Goal: Task Accomplishment & Management: Manage account settings

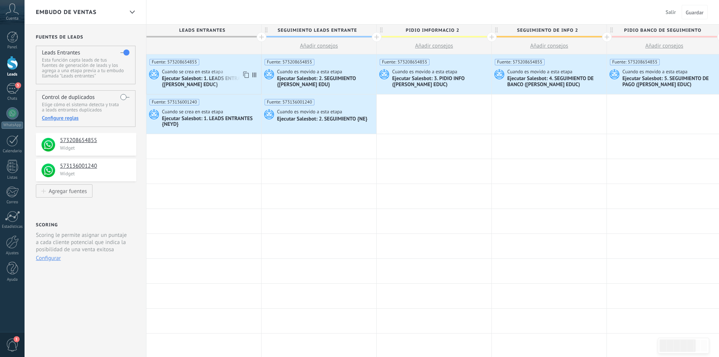
click at [189, 74] on span "Cuando se crea en esta etapa" at bounding box center [193, 71] width 62 height 7
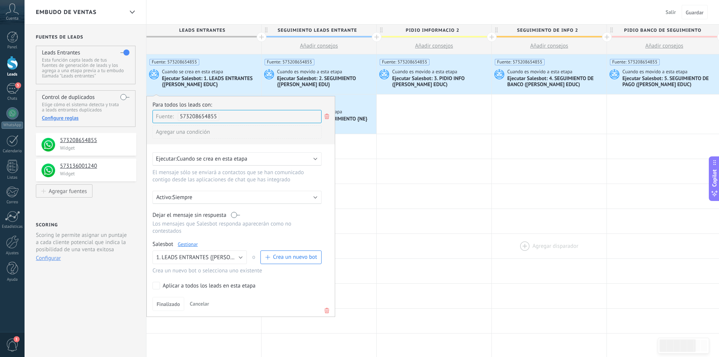
click at [509, 241] on div at bounding box center [549, 246] width 115 height 25
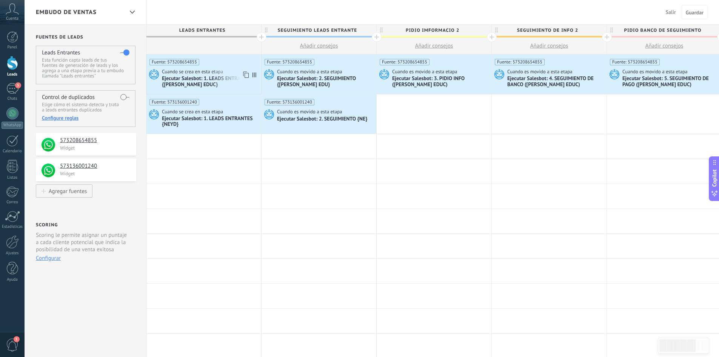
click at [193, 84] on div "Ejecutar Salesbot: 1. LEADS ENTRANTES {[PERSON_NAME] EDUC}" at bounding box center [210, 82] width 97 height 13
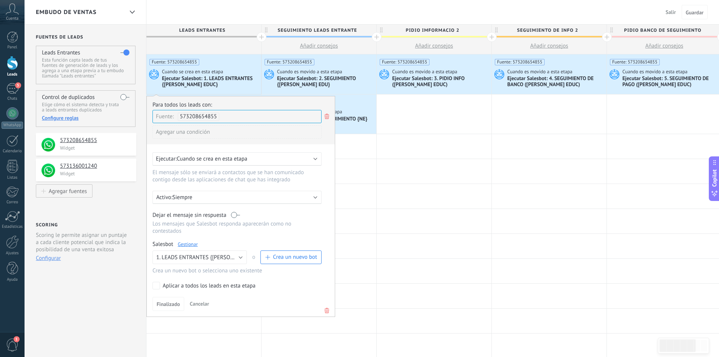
click at [189, 243] on link "Gestionar" at bounding box center [188, 244] width 20 height 6
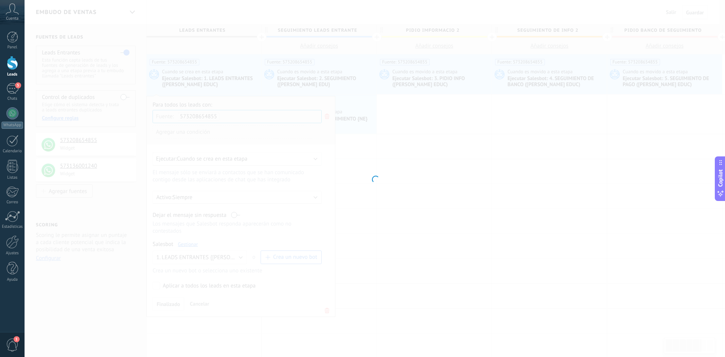
type input "**********"
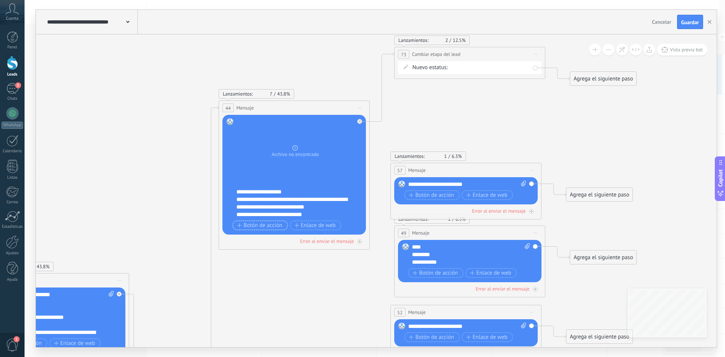
click at [253, 224] on span "Botón de acción" at bounding box center [259, 225] width 45 height 6
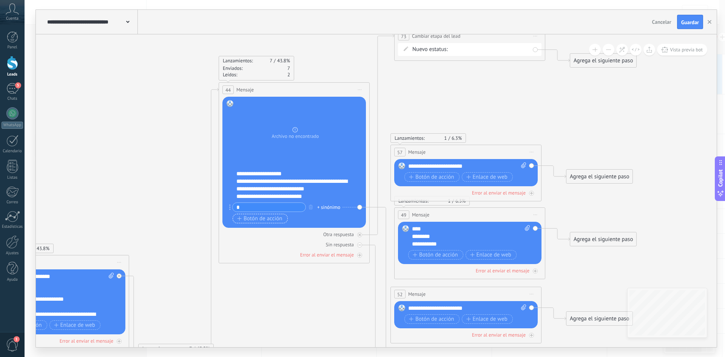
type input "*"
click at [253, 218] on span "Botón de acción" at bounding box center [259, 219] width 45 height 6
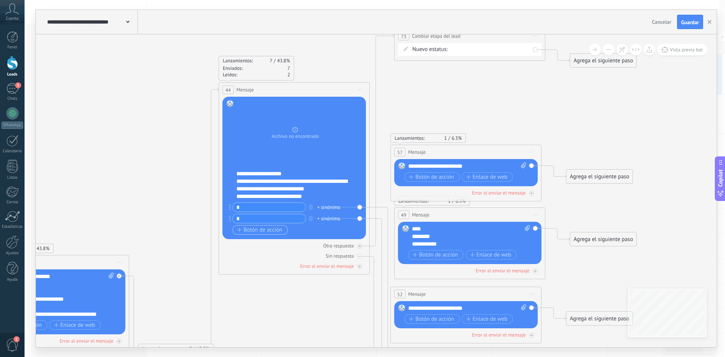
type input "*"
click at [255, 233] on button "Botón de acción" at bounding box center [260, 229] width 55 height 9
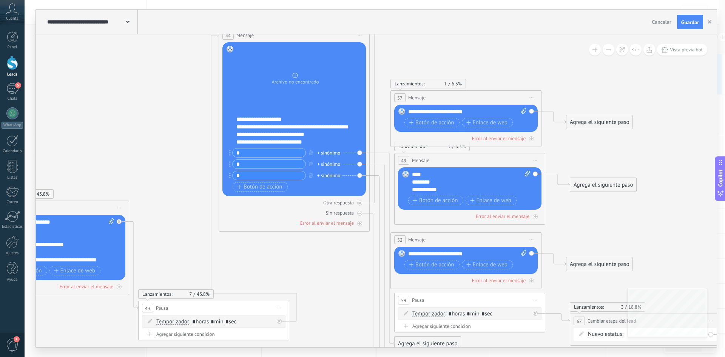
type input "*"
click at [532, 98] on icon at bounding box center [532, 97] width 4 height 1
click at [546, 149] on div "Borrar" at bounding box center [566, 146] width 75 height 13
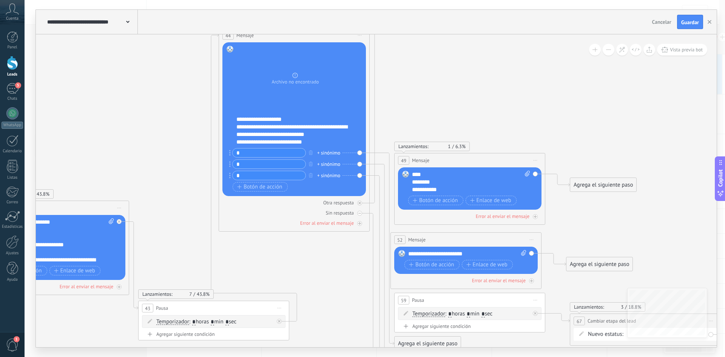
click at [536, 159] on span "Iniciar vista previa aquí Cambiar nombre Duplicar [GEOGRAPHIC_DATA]" at bounding box center [535, 160] width 12 height 11
click at [547, 212] on div "Borrar" at bounding box center [569, 209] width 75 height 13
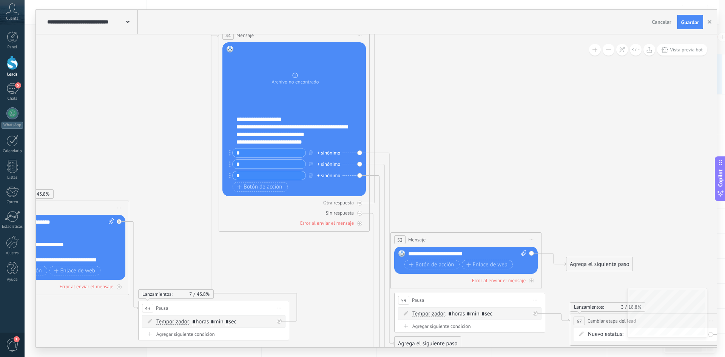
click at [532, 240] on icon at bounding box center [532, 239] width 4 height 1
click at [545, 291] on div "Borrar" at bounding box center [566, 288] width 75 height 13
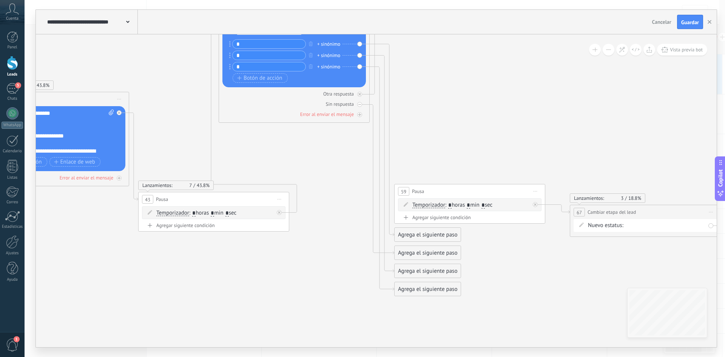
click at [430, 234] on div "Agrega el siguiente paso" at bounding box center [428, 234] width 66 height 12
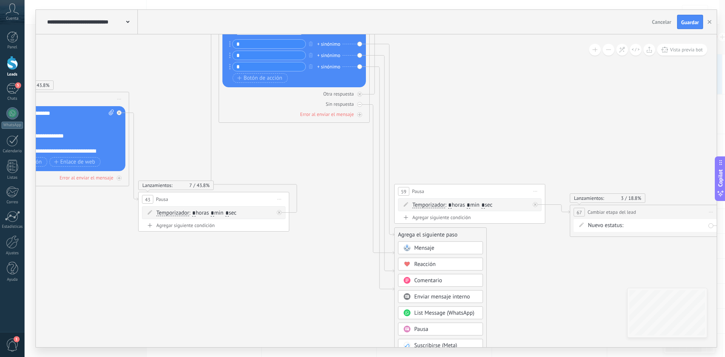
click at [435, 248] on div "Mensaje" at bounding box center [445, 248] width 63 height 8
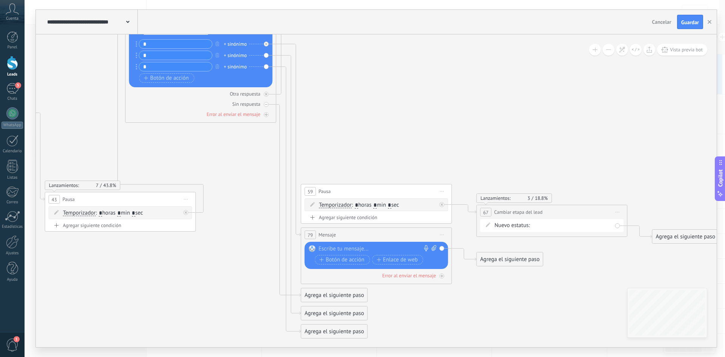
click at [344, 248] on div at bounding box center [375, 249] width 112 height 8
click at [323, 312] on div "Agrega el siguiente paso" at bounding box center [334, 313] width 66 height 12
click at [336, 327] on span "Mensaje" at bounding box center [331, 326] width 20 height 7
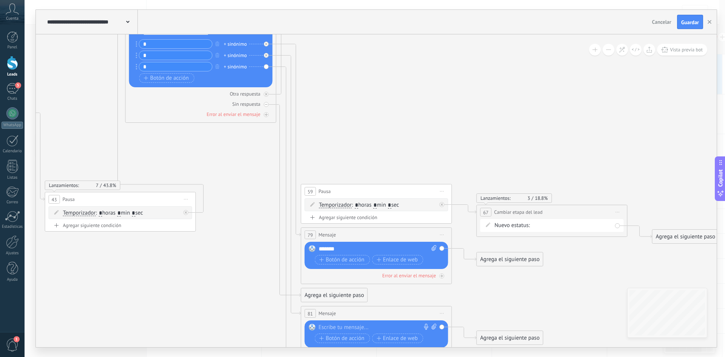
click at [344, 327] on div at bounding box center [375, 328] width 112 height 8
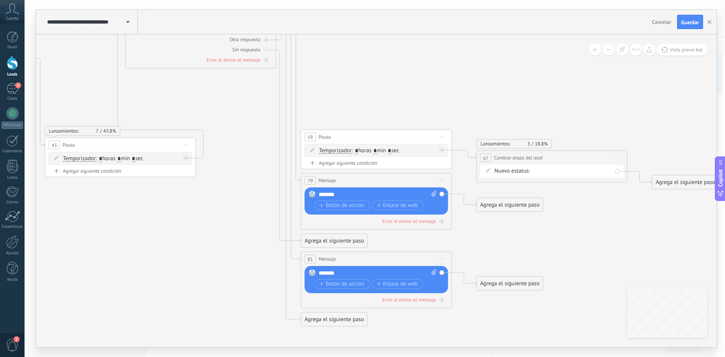
click at [327, 318] on div "Agrega el siguiente paso" at bounding box center [334, 319] width 66 height 12
click at [330, 328] on div "Mensaje" at bounding box center [347, 332] width 85 height 13
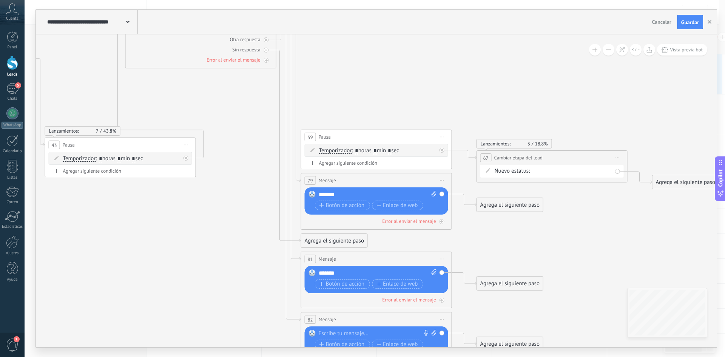
click at [357, 335] on div at bounding box center [375, 334] width 112 height 8
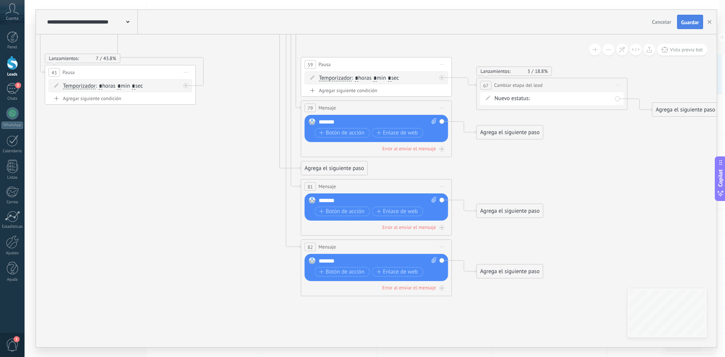
click at [694, 22] on span "Guardar" at bounding box center [690, 22] width 18 height 5
click at [711, 20] on button "button" at bounding box center [709, 22] width 11 height 14
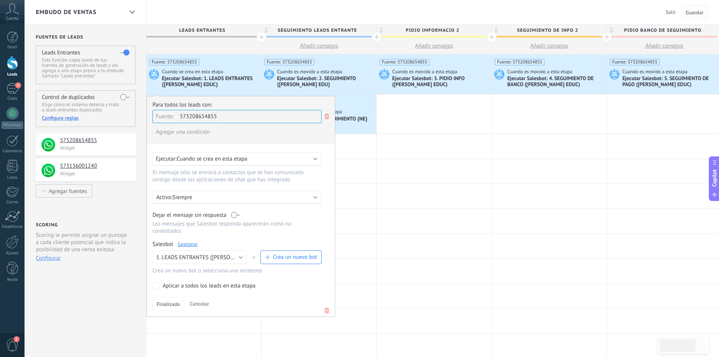
click at [695, 10] on span "Guardar" at bounding box center [695, 12] width 18 height 5
click at [74, 211] on div "**********" at bounding box center [86, 330] width 122 height 610
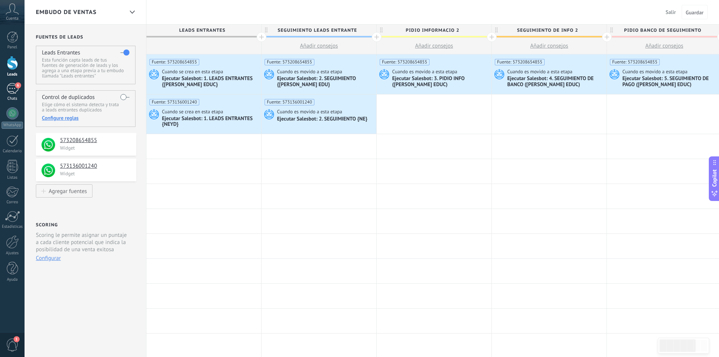
click at [12, 87] on div "6" at bounding box center [12, 88] width 12 height 11
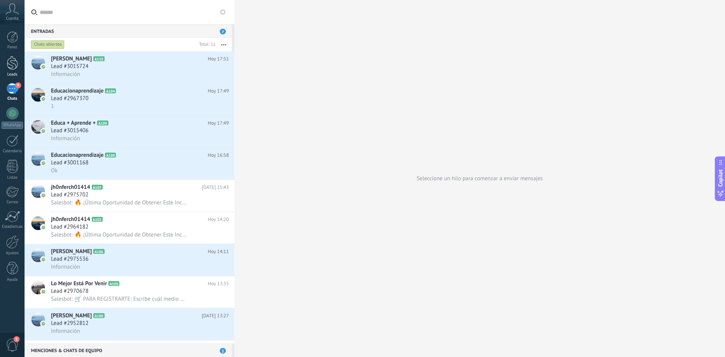
click at [12, 62] on div at bounding box center [12, 63] width 11 height 14
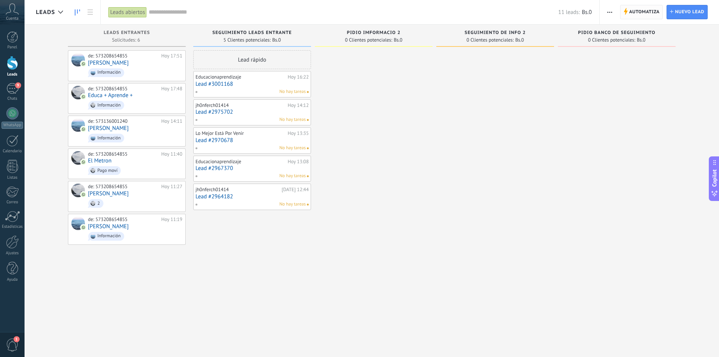
click at [631, 11] on span "Automatiza" at bounding box center [645, 12] width 31 height 14
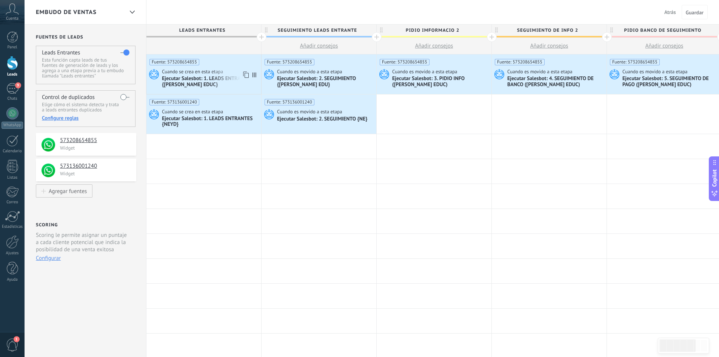
click at [194, 76] on div "Ejecutar Salesbot: 1. LEADS ENTRANTES {[PERSON_NAME] EDUC}" at bounding box center [210, 82] width 97 height 13
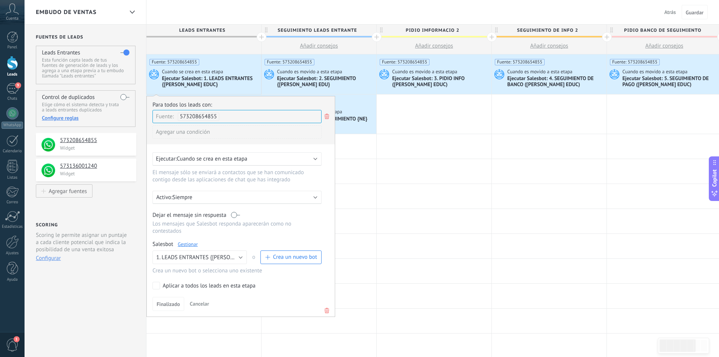
click at [185, 244] on link "Gestionar" at bounding box center [188, 244] width 20 height 6
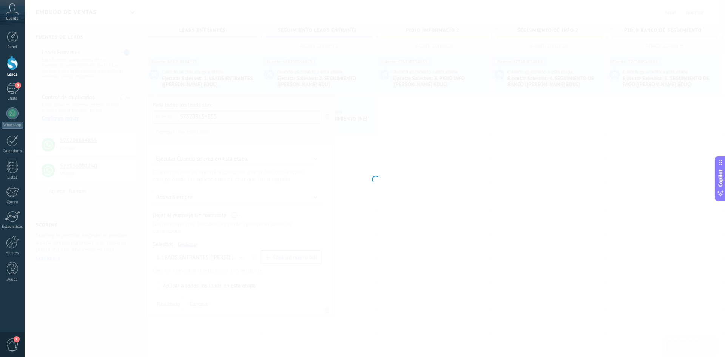
type input "**********"
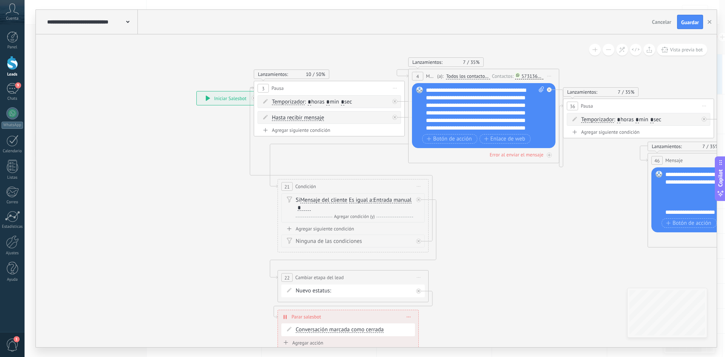
click at [528, 77] on div "573136001240" at bounding box center [533, 76] width 22 height 6
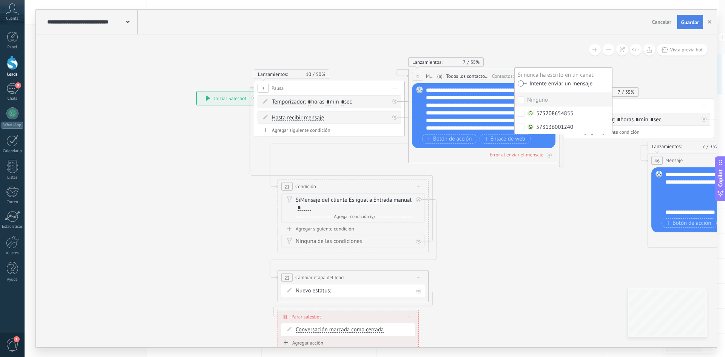
click at [686, 20] on span "Guardar" at bounding box center [690, 22] width 18 height 5
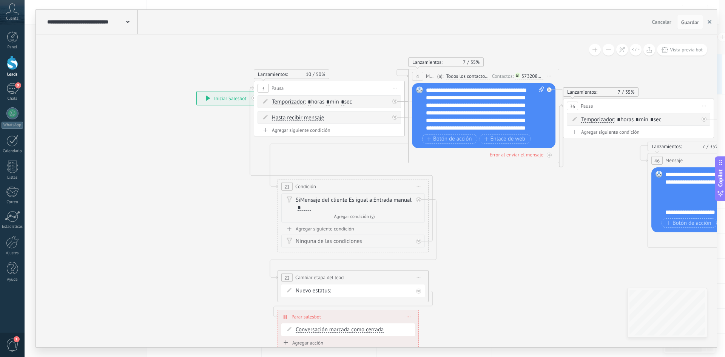
click at [711, 21] on use "button" at bounding box center [710, 22] width 4 height 4
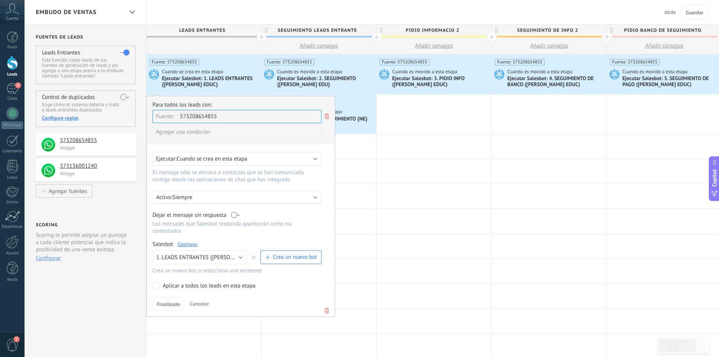
click at [300, 72] on span "Cuando es movido a esta etapa" at bounding box center [310, 71] width 66 height 7
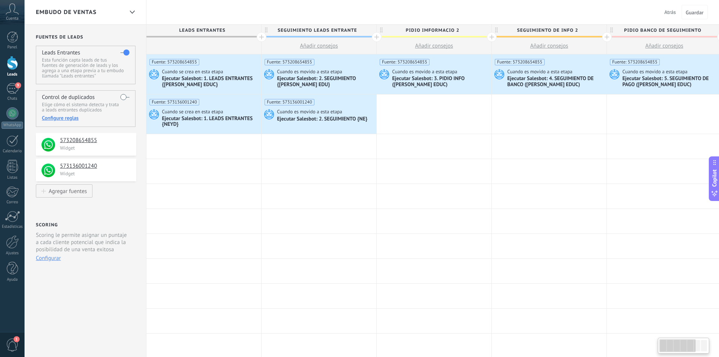
click at [301, 71] on span "Cuando es movido a esta etapa" at bounding box center [310, 71] width 66 height 7
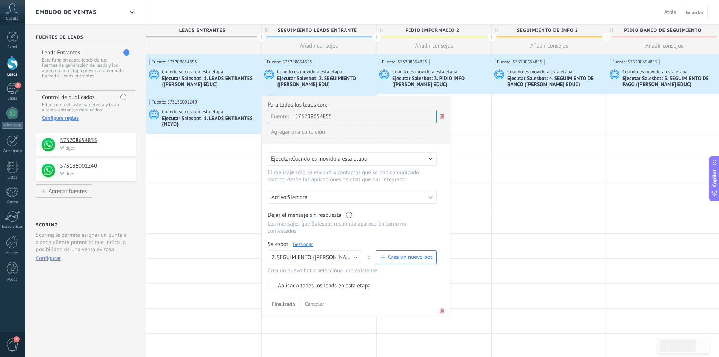
click at [302, 243] on link "Gestionar" at bounding box center [303, 244] width 20 height 6
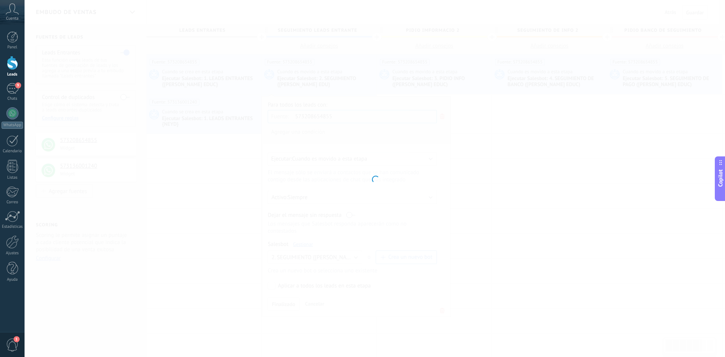
type input "**********"
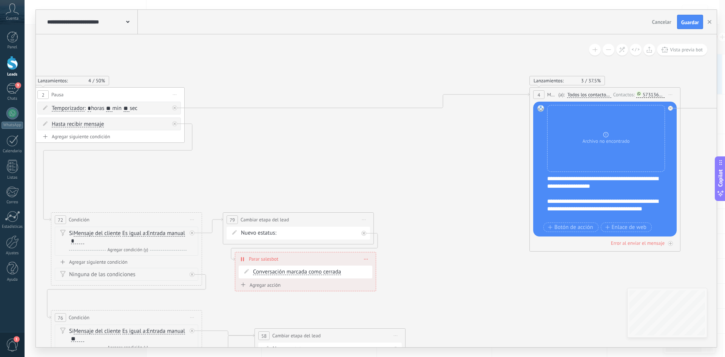
drag, startPoint x: 641, startPoint y: 93, endPoint x: 334, endPoint y: 85, distance: 306.7
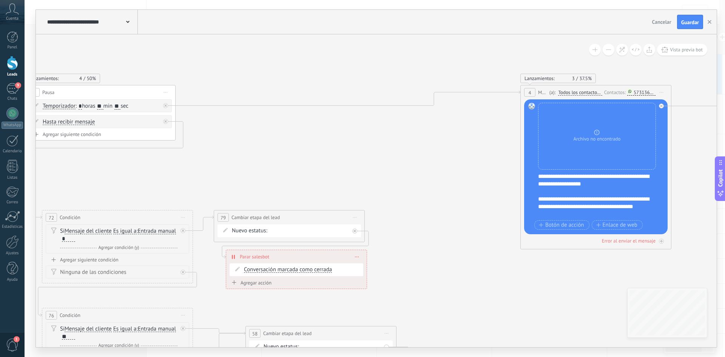
click at [639, 91] on div "573136001240" at bounding box center [645, 93] width 22 height 6
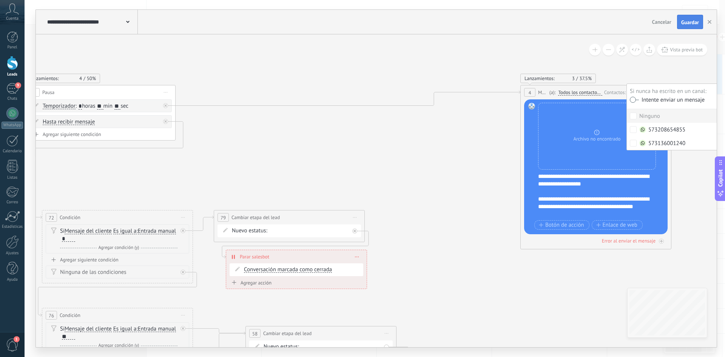
click at [690, 22] on span "Guardar" at bounding box center [690, 22] width 18 height 5
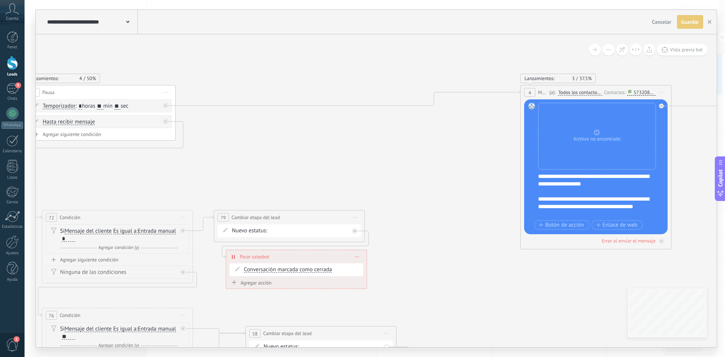
drag, startPoint x: 671, startPoint y: 74, endPoint x: 568, endPoint y: 65, distance: 103.6
click at [710, 21] on use "button" at bounding box center [710, 22] width 4 height 4
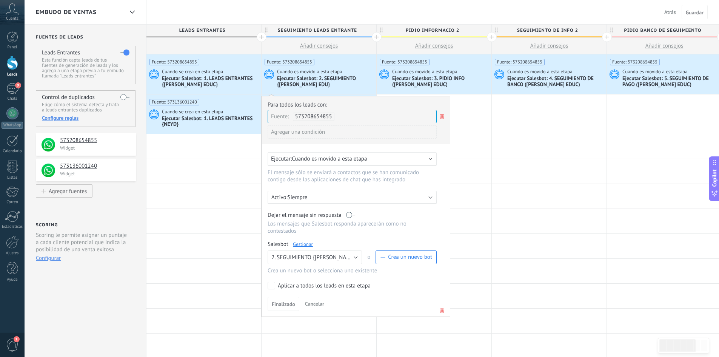
click at [427, 73] on span "Cuando es movido a esta etapa" at bounding box center [425, 71] width 66 height 7
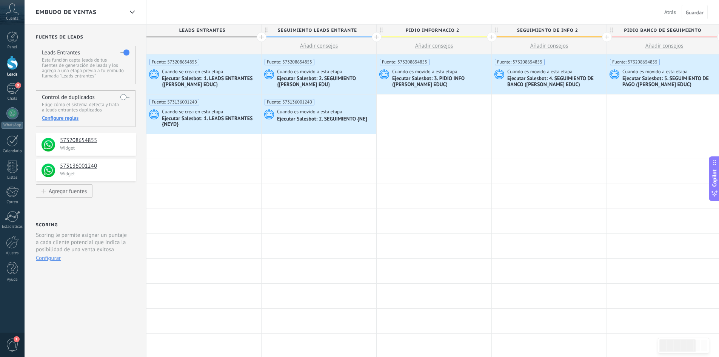
click at [427, 73] on span "Cuando es movido a esta etapa" at bounding box center [425, 71] width 66 height 7
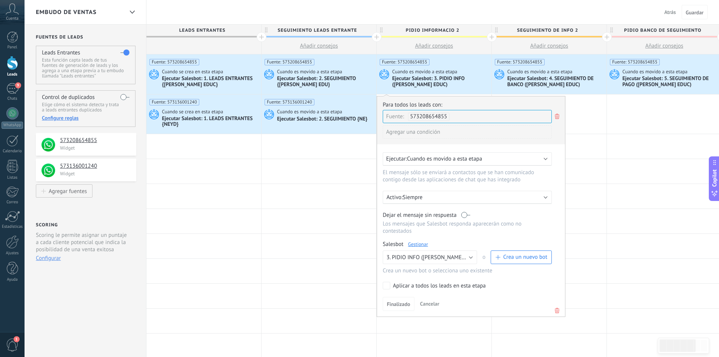
click at [419, 242] on link "Gestionar" at bounding box center [418, 244] width 20 height 6
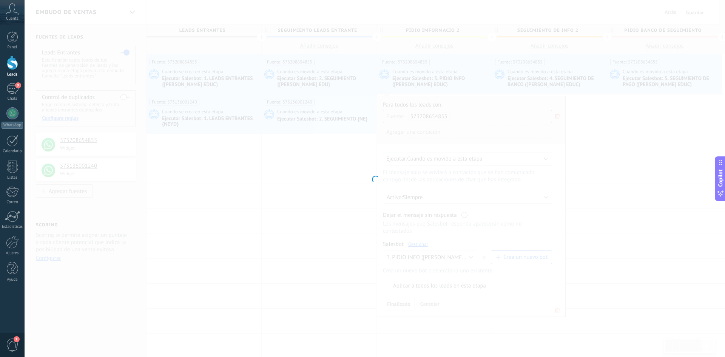
type input "**********"
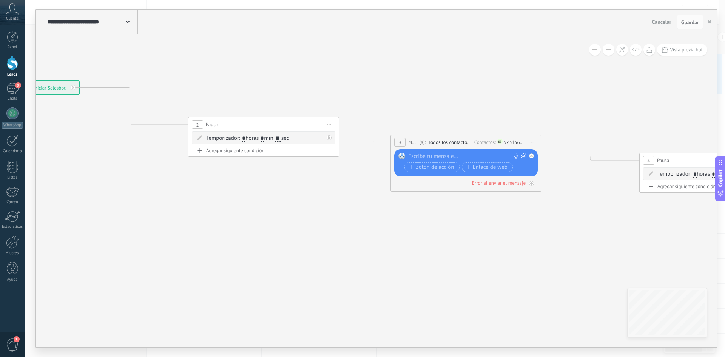
drag, startPoint x: 646, startPoint y: 108, endPoint x: 465, endPoint y: 97, distance: 181.2
click at [515, 139] on div "573136001240" at bounding box center [515, 142] width 22 height 6
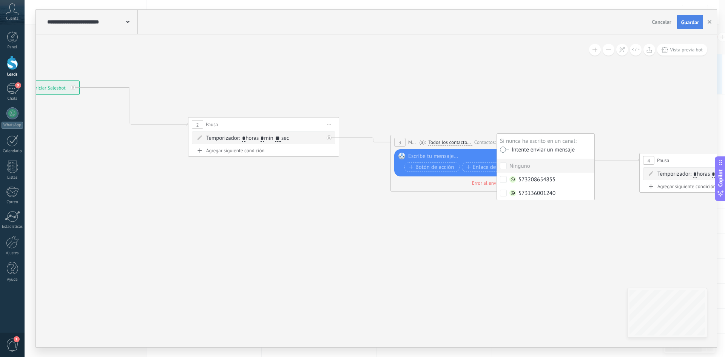
click at [693, 19] on button "Guardar" at bounding box center [690, 22] width 26 height 14
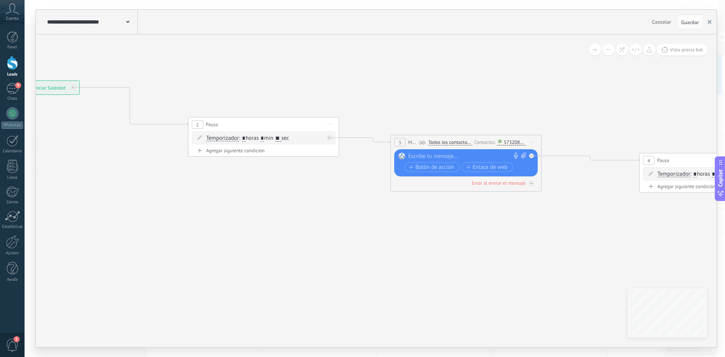
click at [707, 20] on button "button" at bounding box center [709, 22] width 11 height 14
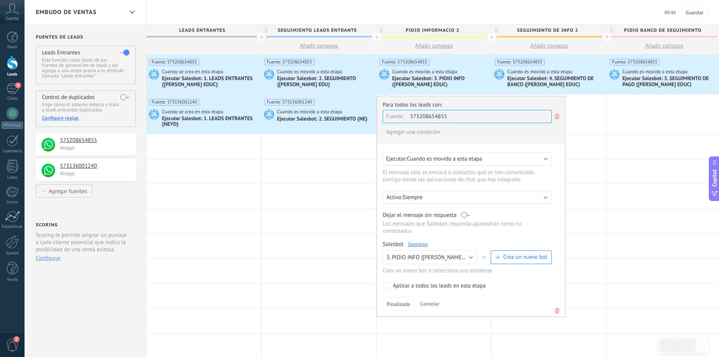
click at [545, 77] on div "Ejecutar Salesbot: 4. SEGUIMIENTO DE BANCO ([PERSON_NAME] EDUC)" at bounding box center [556, 82] width 97 height 13
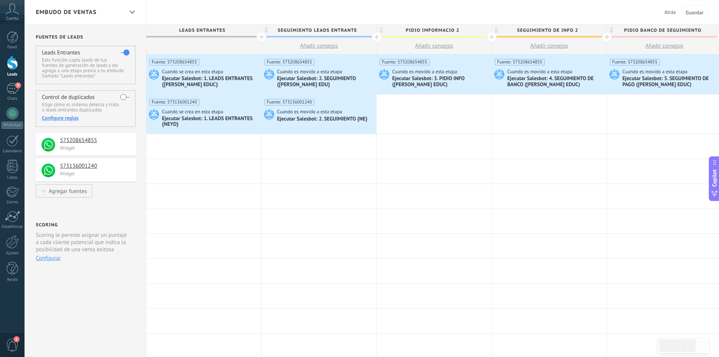
click at [545, 77] on div "Ejecutar Salesbot: 4. SEGUIMIENTO DE BANCO ([PERSON_NAME] EDUC)" at bounding box center [556, 82] width 97 height 13
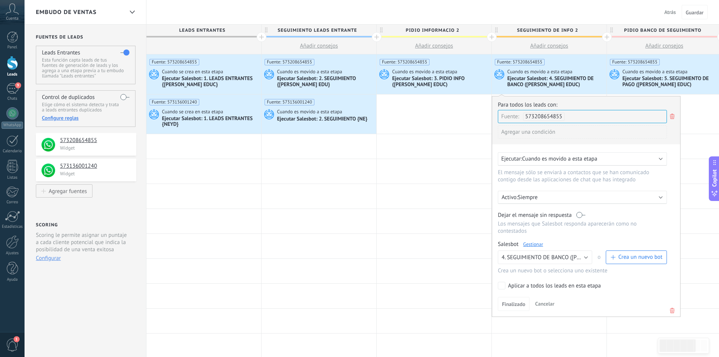
click at [530, 245] on link "Gestionar" at bounding box center [533, 244] width 20 height 6
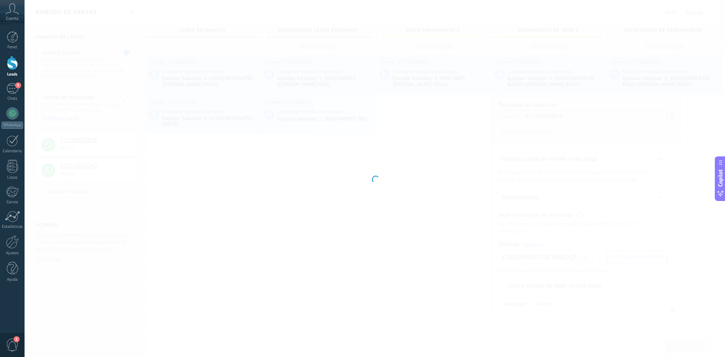
type input "**********"
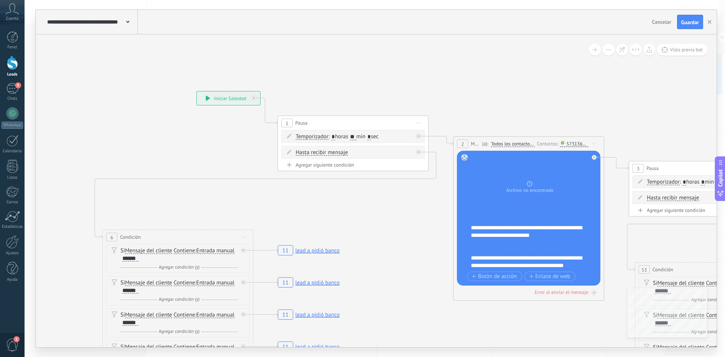
click at [576, 144] on div "573136001240" at bounding box center [577, 144] width 22 height 6
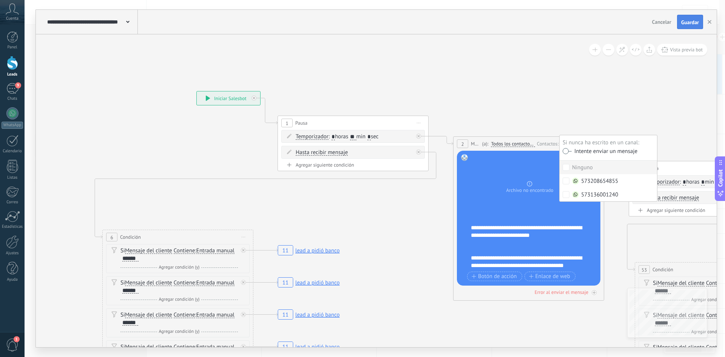
click at [691, 23] on span "Guardar" at bounding box center [690, 22] width 18 height 5
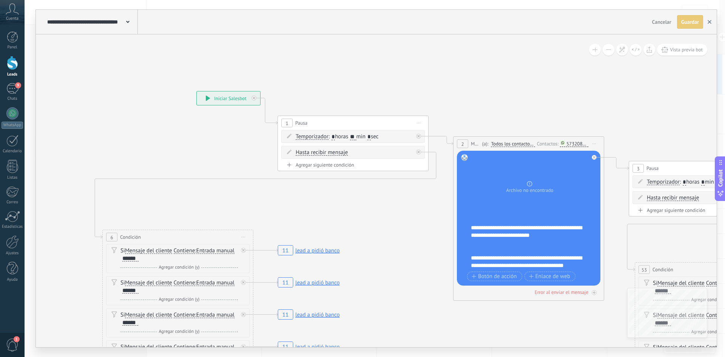
click at [710, 20] on icon "button" at bounding box center [710, 22] width 4 height 4
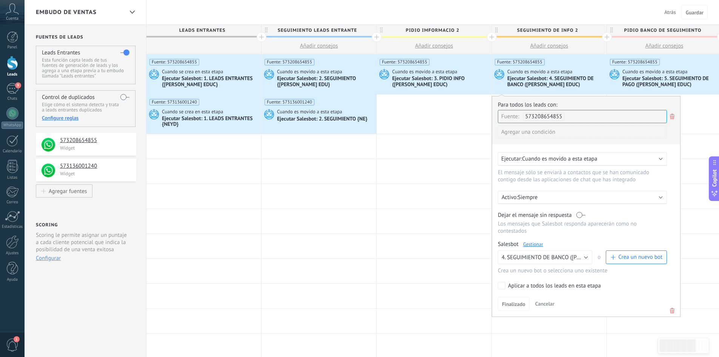
click at [642, 72] on span "Cuando es movido a esta etapa" at bounding box center [656, 71] width 66 height 7
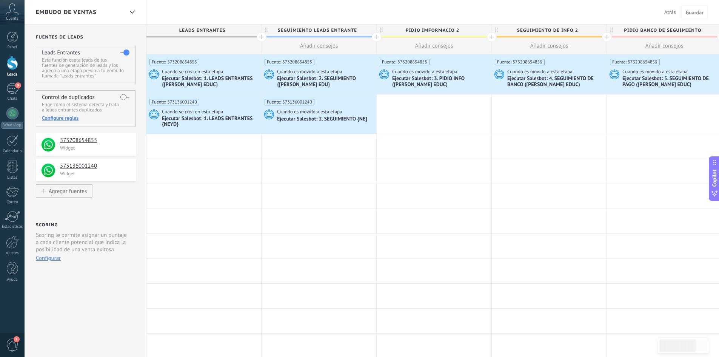
click at [642, 72] on span "Cuando es movido a esta etapa" at bounding box center [656, 71] width 66 height 7
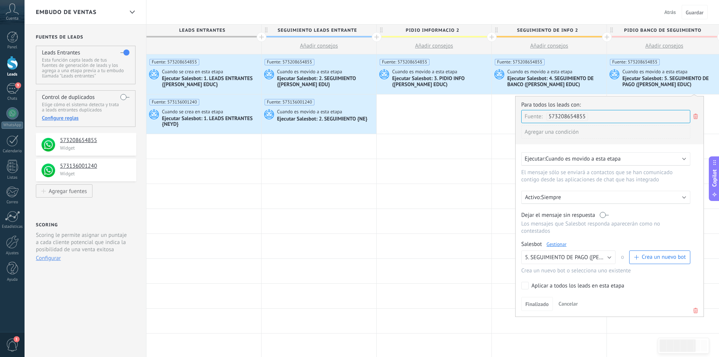
click at [560, 242] on link "Gestionar" at bounding box center [557, 244] width 20 height 6
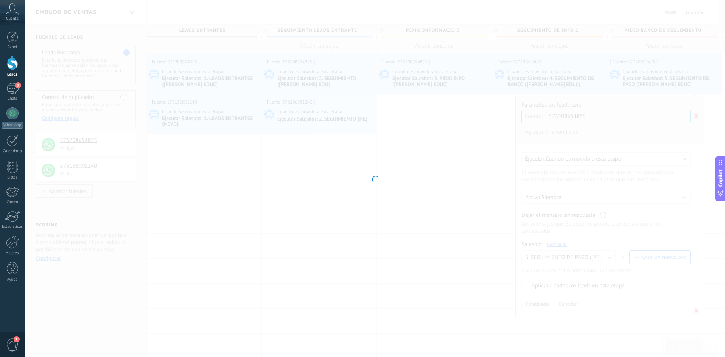
type input "**********"
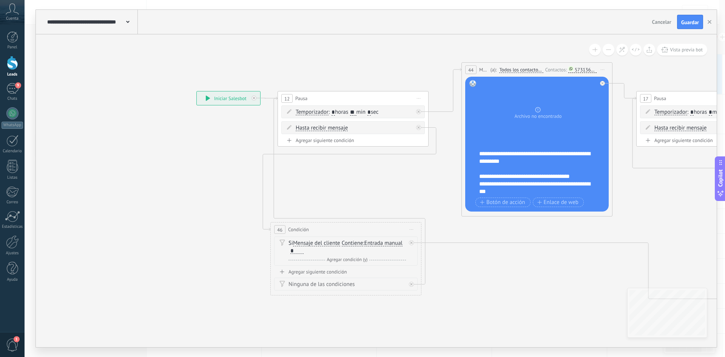
click at [587, 70] on div "573136001240" at bounding box center [586, 70] width 22 height 6
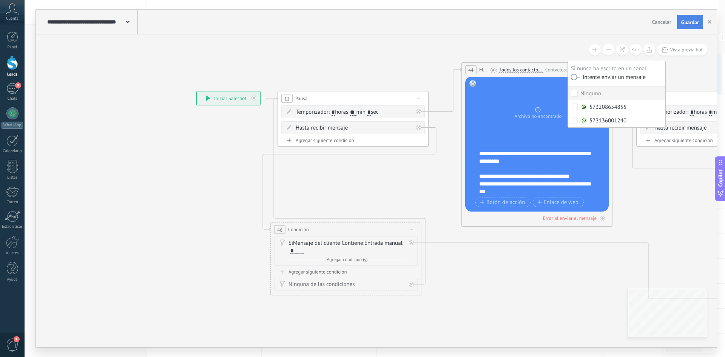
click at [692, 19] on button "Guardar" at bounding box center [690, 22] width 26 height 14
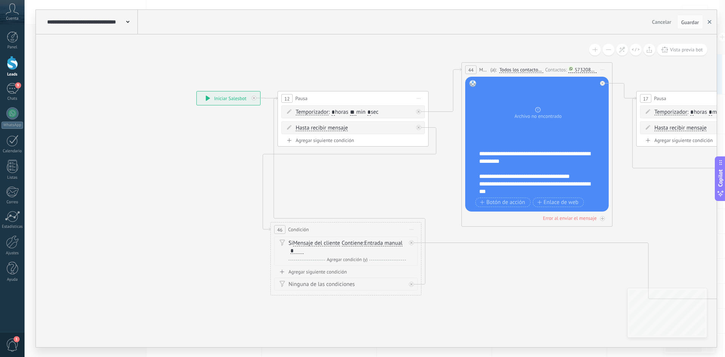
click at [711, 21] on icon "button" at bounding box center [710, 22] width 4 height 4
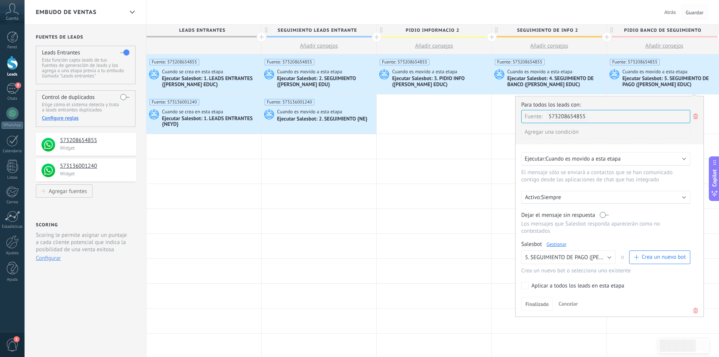
click at [687, 14] on span "Guardar" at bounding box center [695, 12] width 18 height 5
